Goal: Go to known website: Access a specific website the user already knows

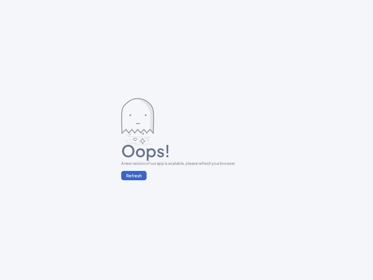
click at [134, 176] on button "Refresh" at bounding box center [133, 175] width 25 height 9
